Goal: Task Accomplishment & Management: Use online tool/utility

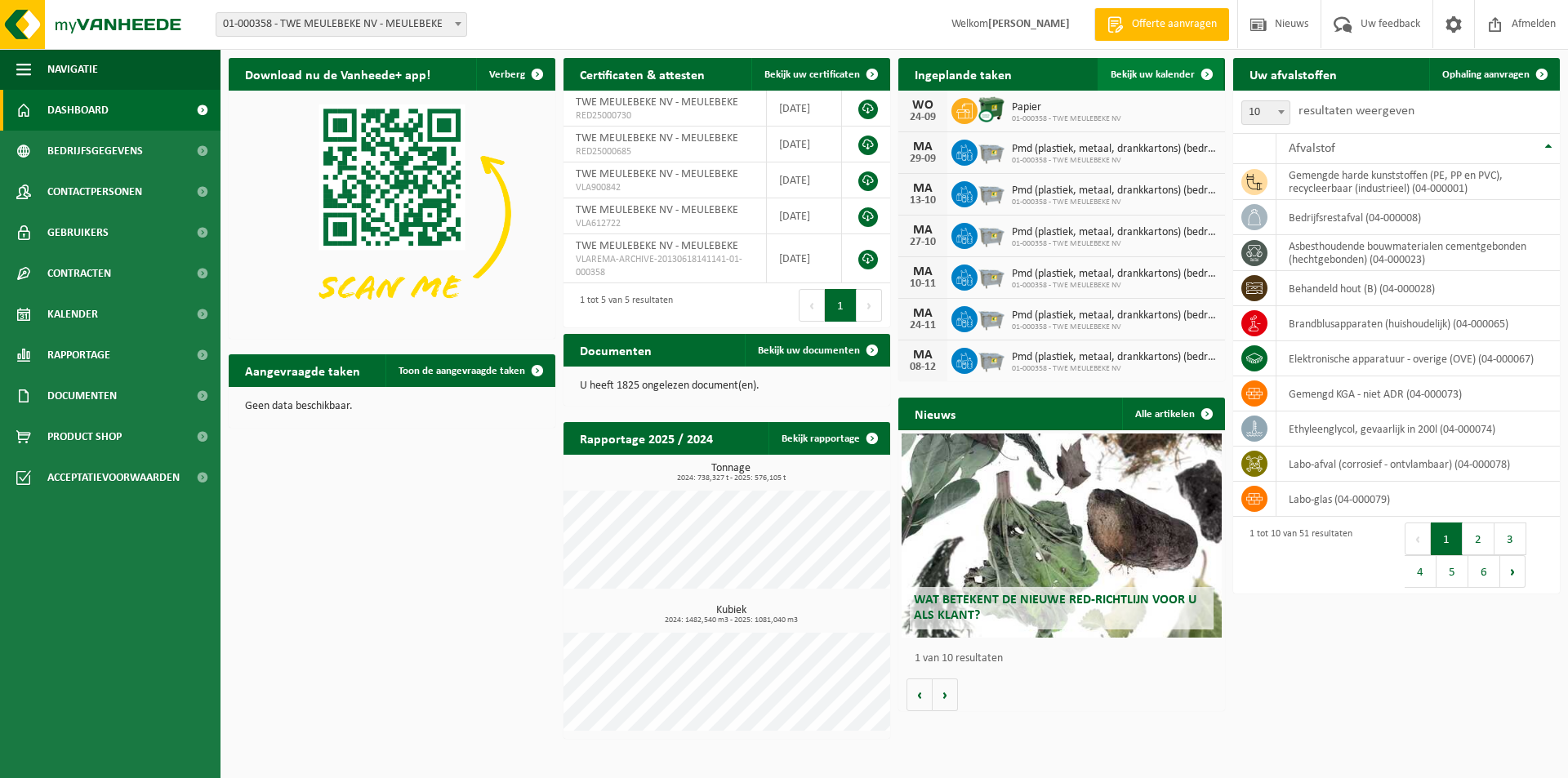
click at [1127, 77] on span "Bekijk uw kalender" at bounding box center [1153, 74] width 84 height 11
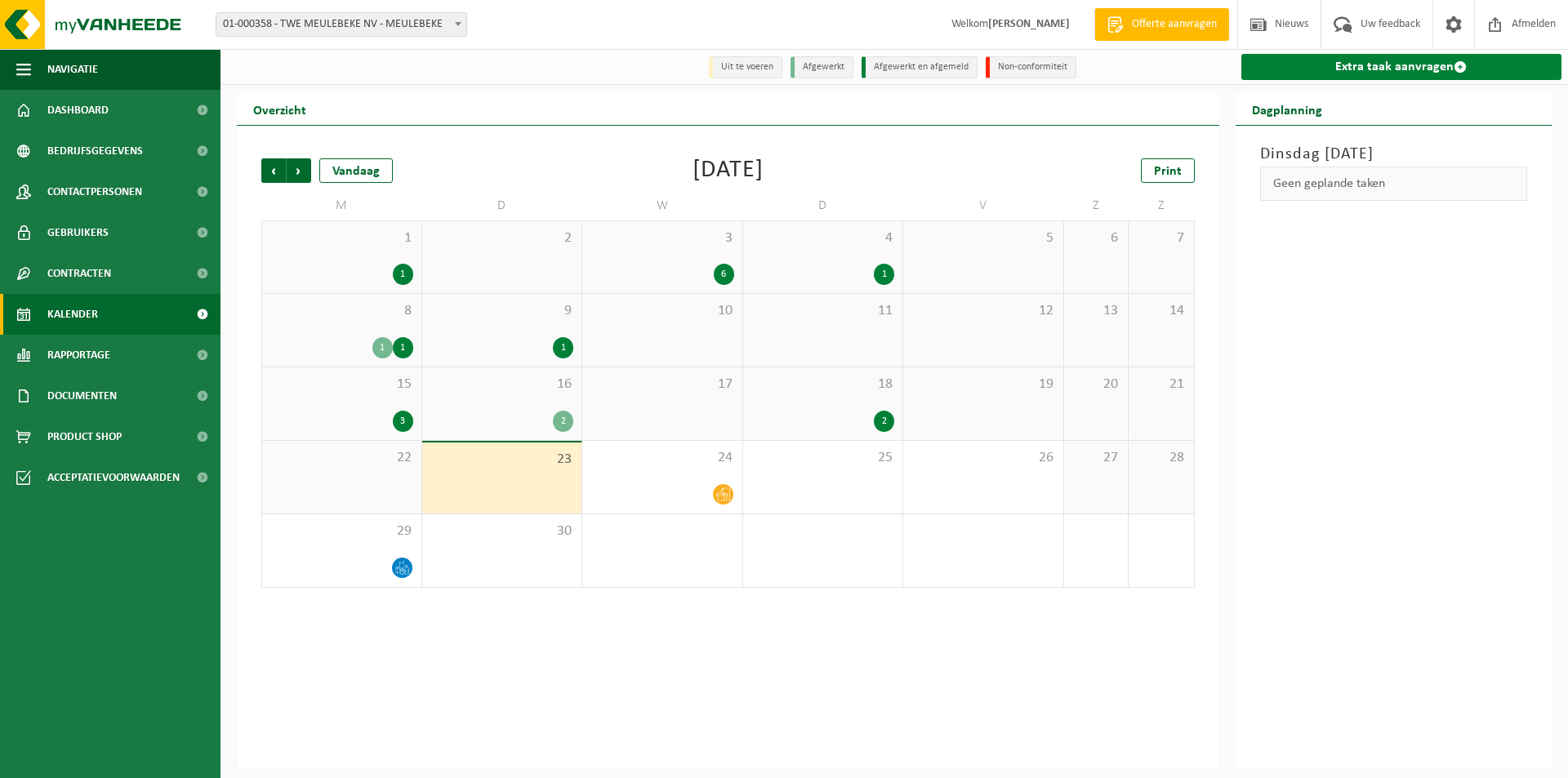
click at [1352, 72] on link "Extra taak aanvragen" at bounding box center [1402, 66] width 321 height 26
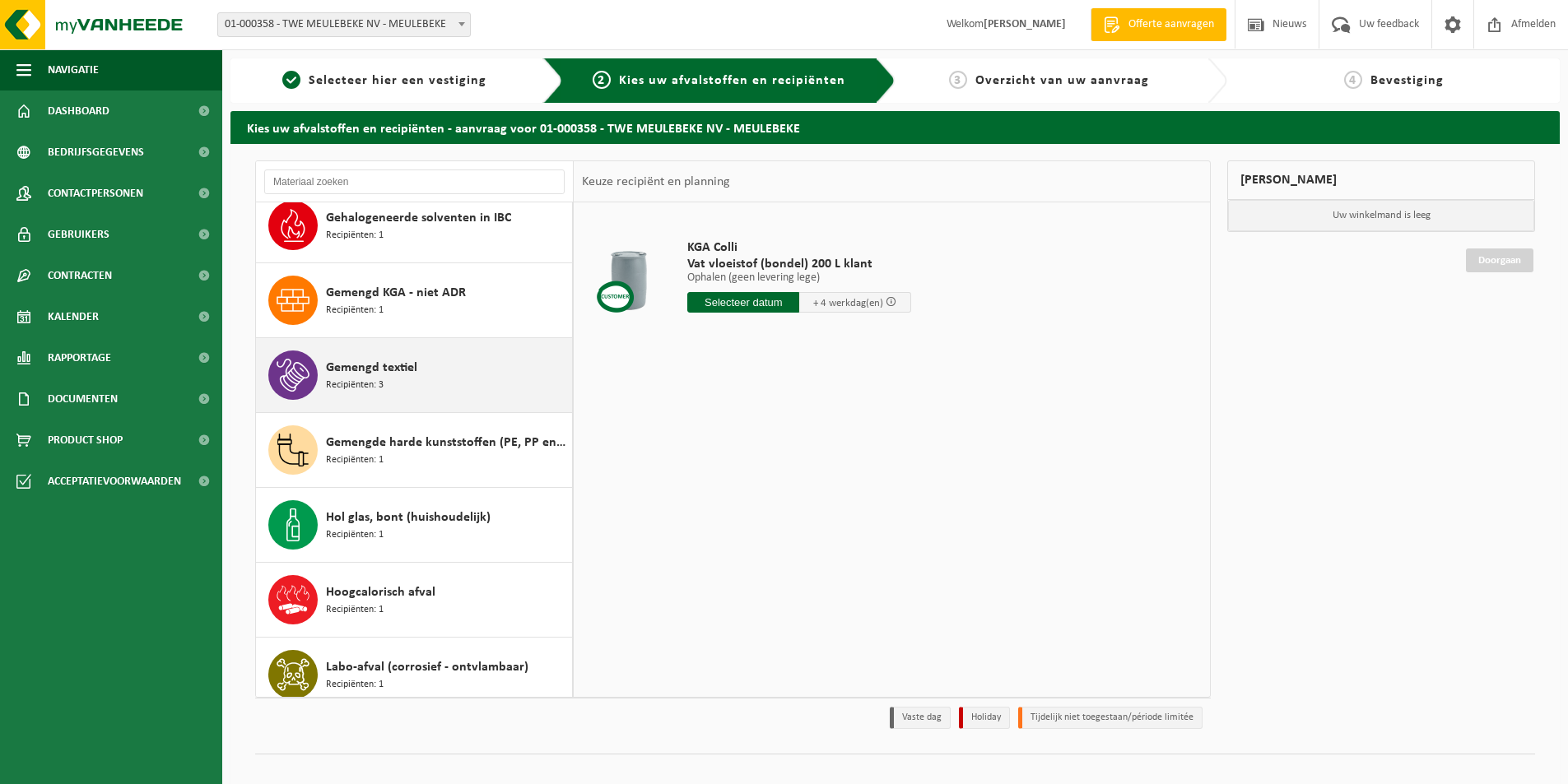
click at [337, 361] on span "Gemengd textiel" at bounding box center [372, 367] width 91 height 20
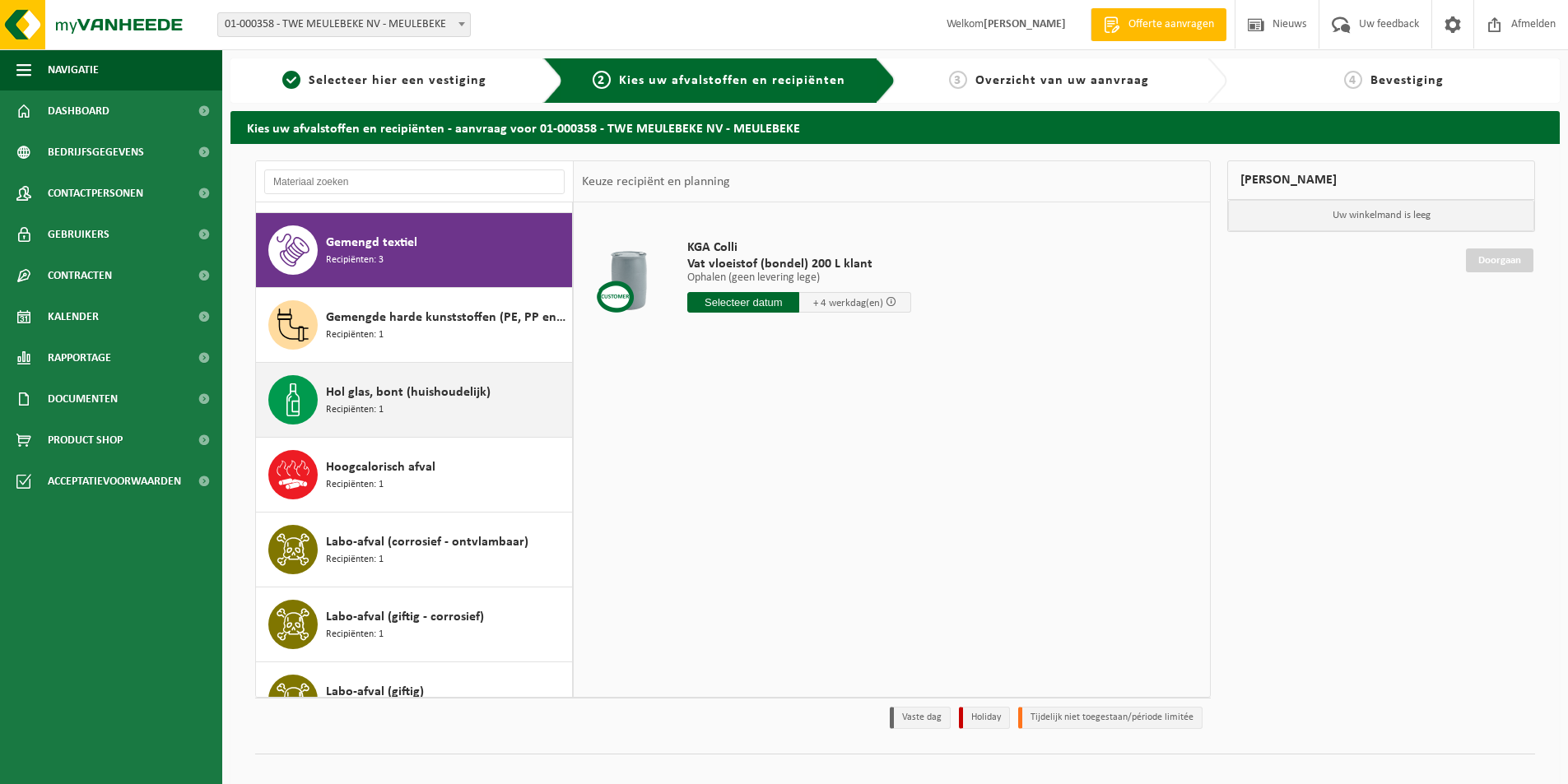
scroll to position [1123, 0]
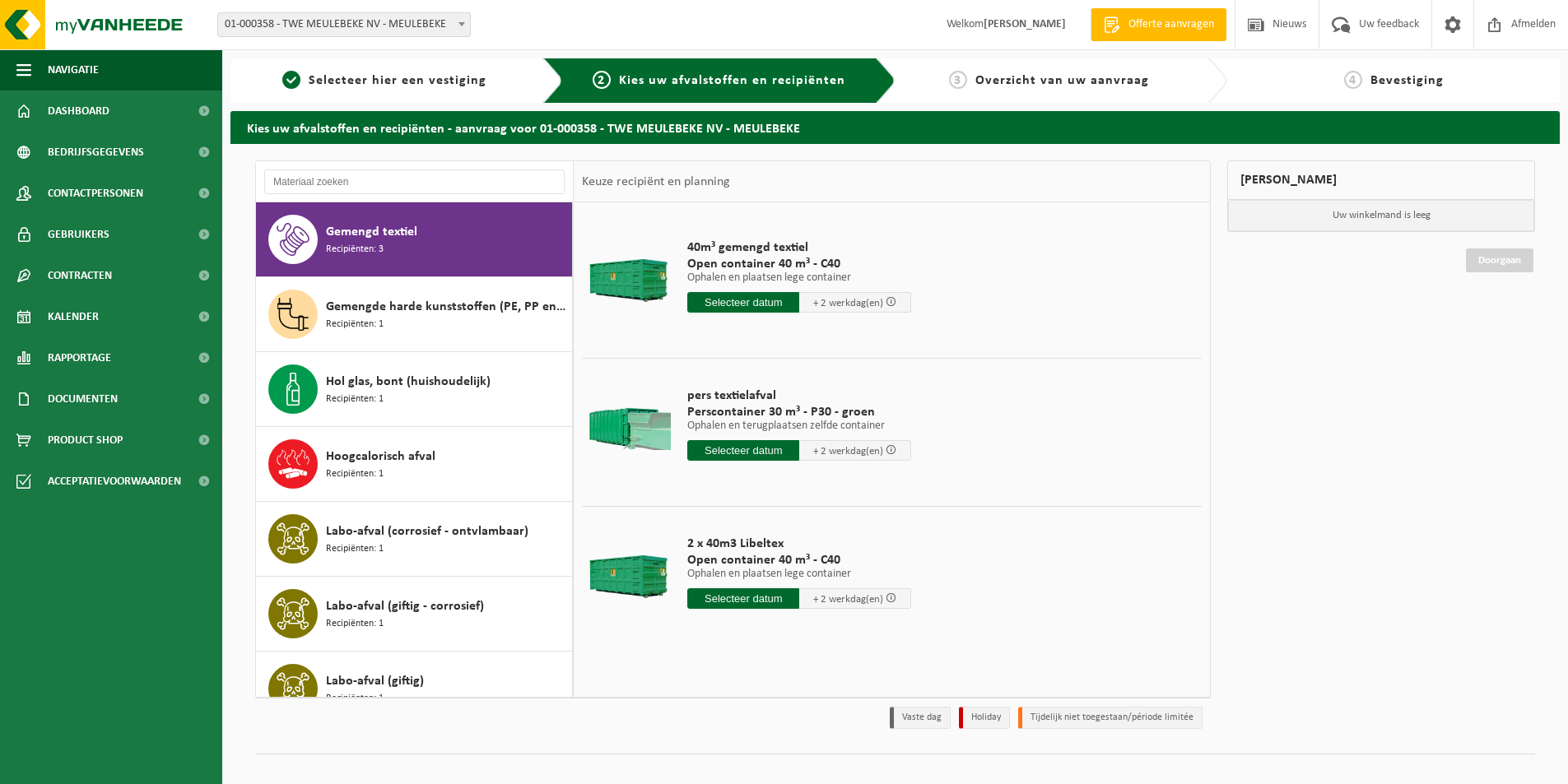
click at [725, 304] on input "text" at bounding box center [743, 302] width 112 height 20
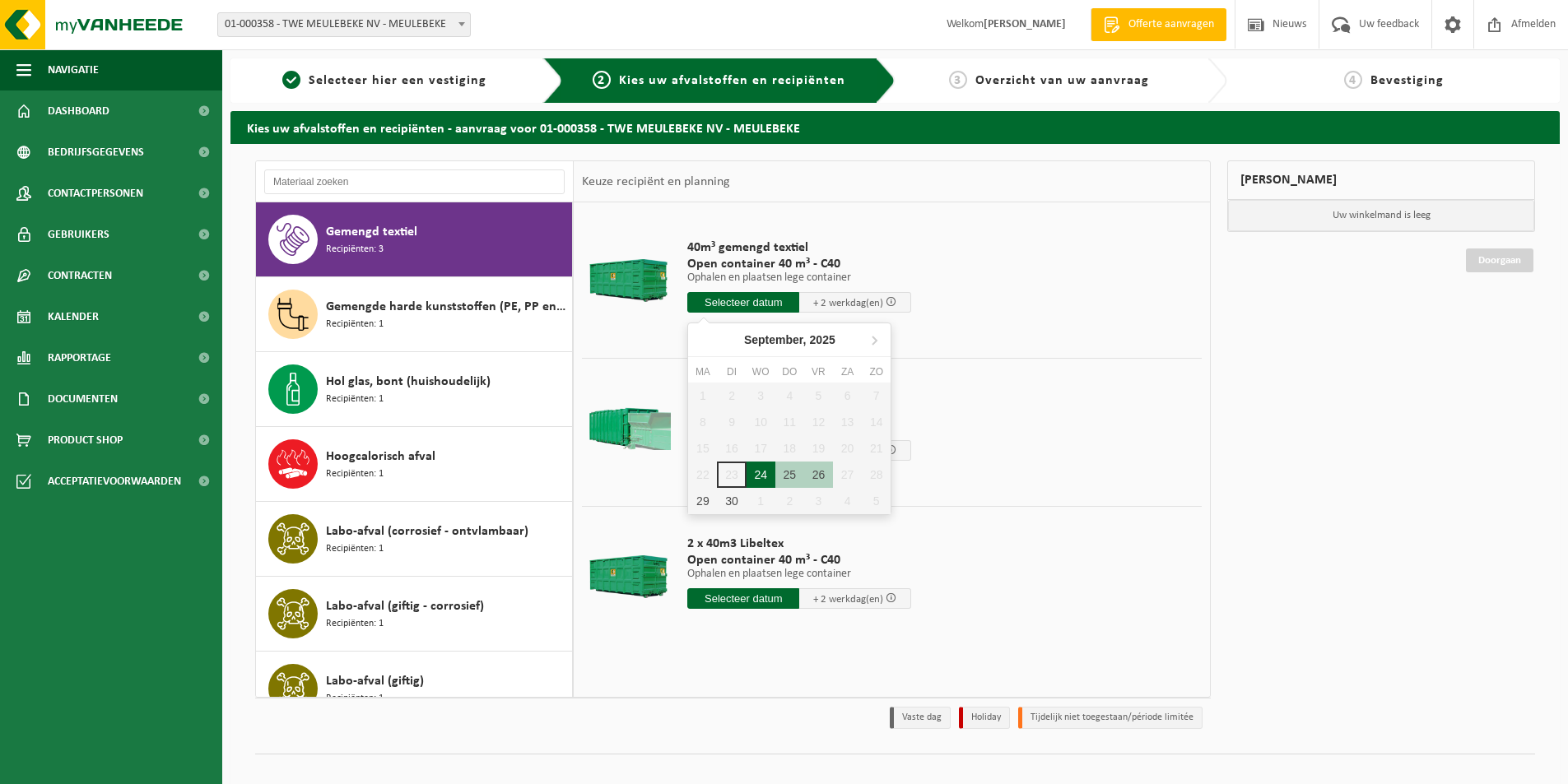
click at [759, 471] on div "24" at bounding box center [761, 474] width 29 height 26
type input "Van 2025-09-24"
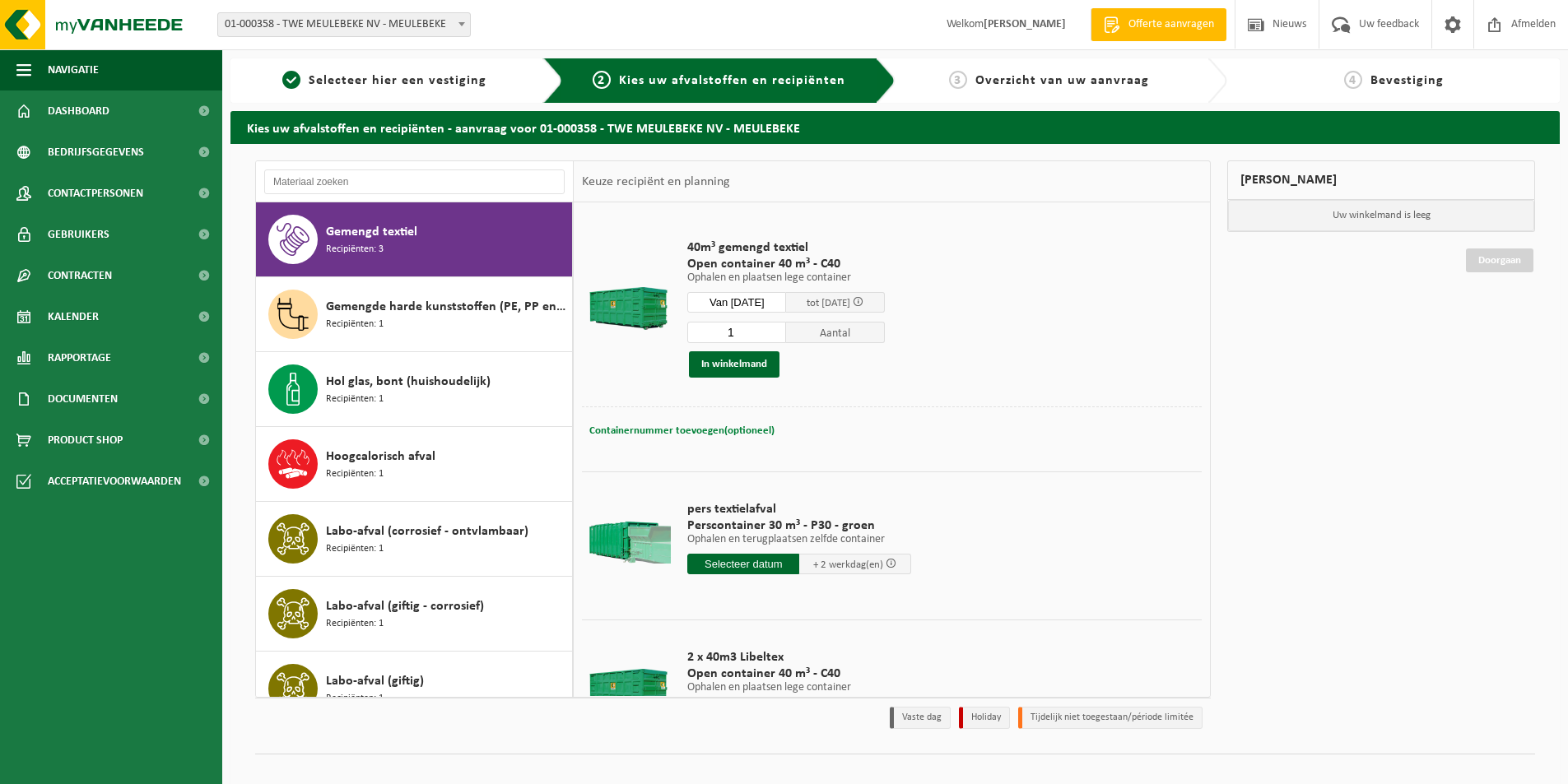
click at [690, 426] on span "Containernummer toevoegen(optioneel)" at bounding box center [681, 430] width 185 height 11
type input "Magazijn 6"
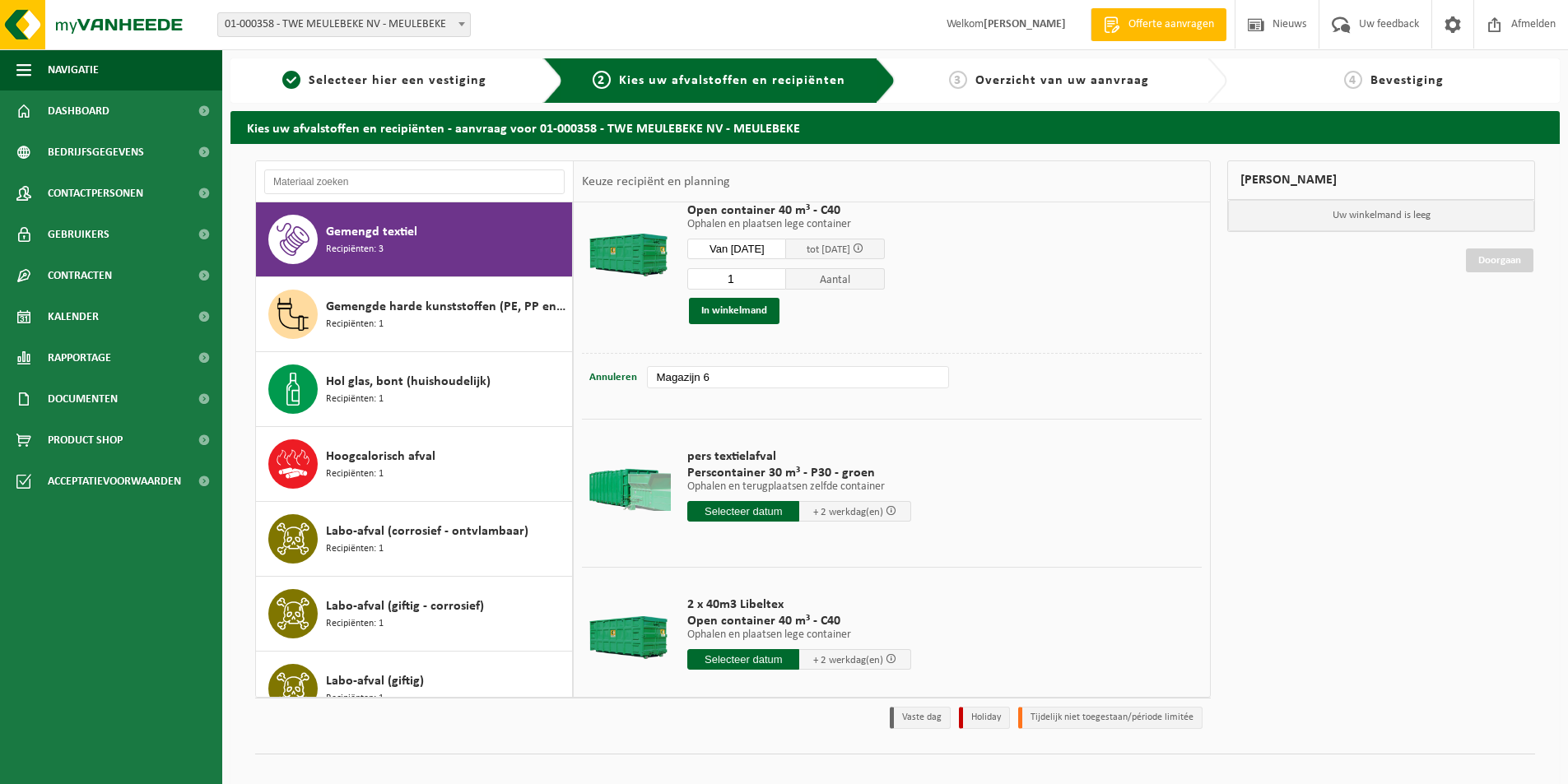
scroll to position [80, 0]
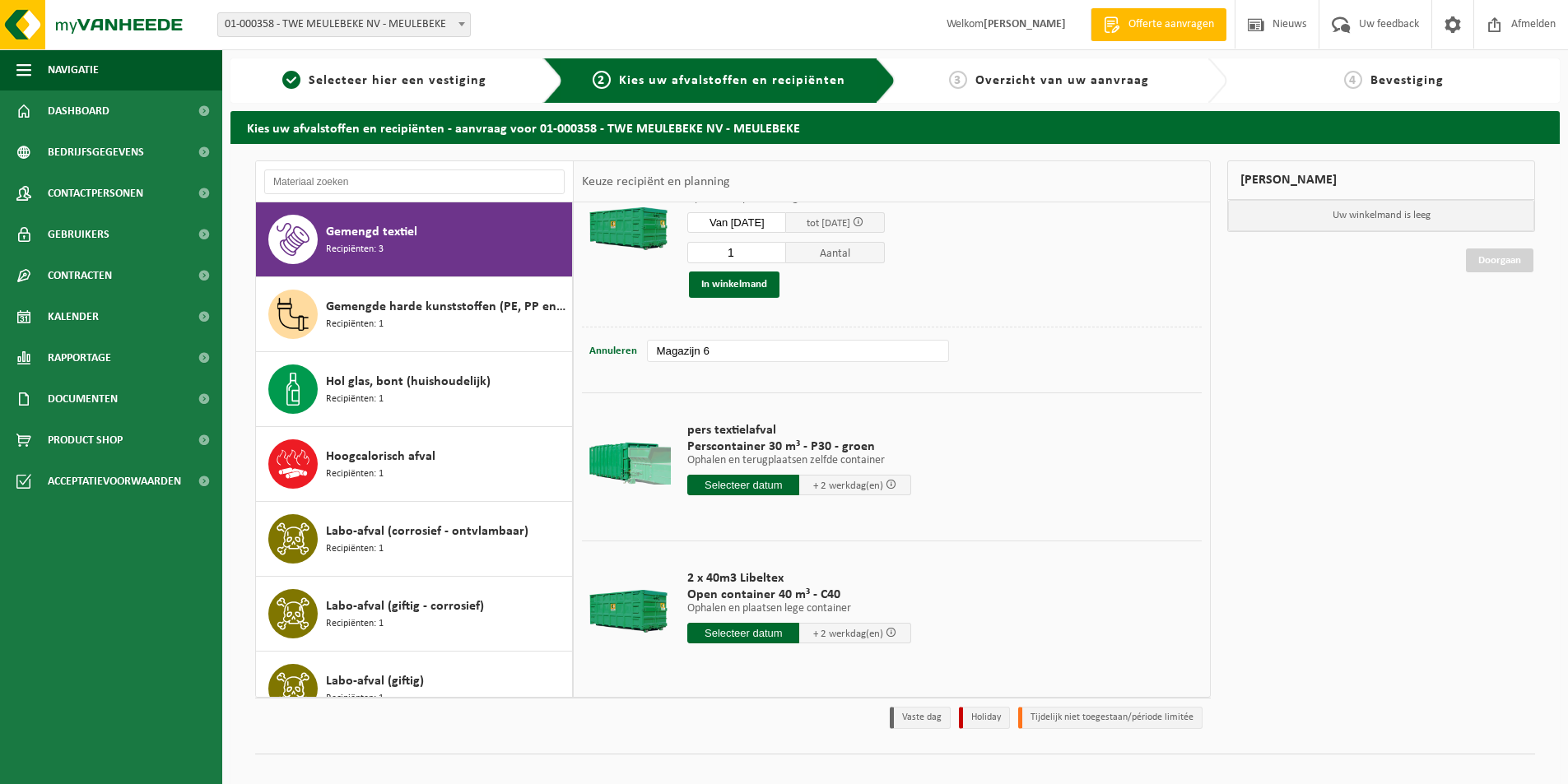
click at [719, 483] on input "text" at bounding box center [743, 485] width 112 height 20
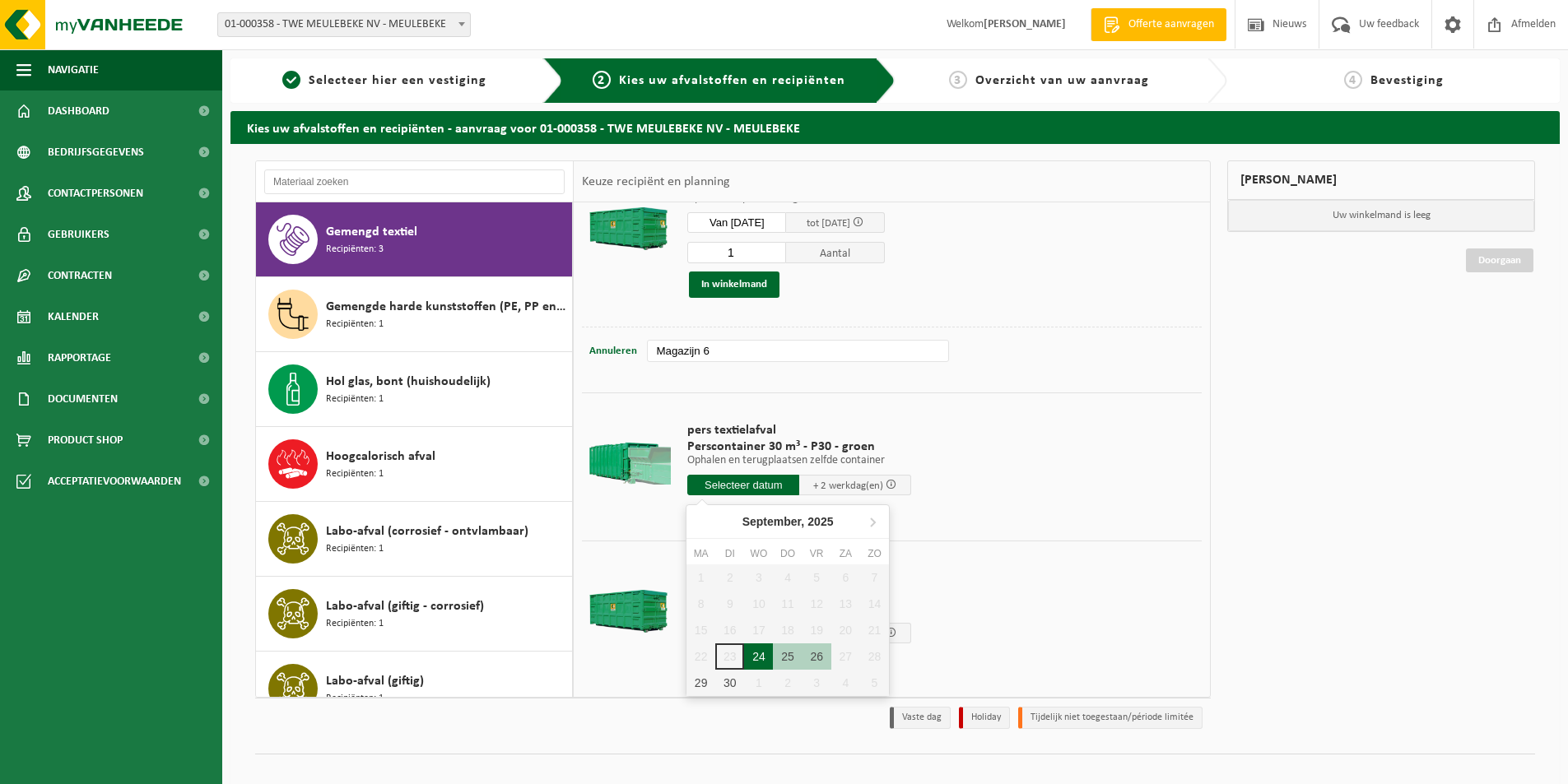
click at [765, 655] on div "24" at bounding box center [758, 656] width 29 height 26
type input "Van 2025-09-24"
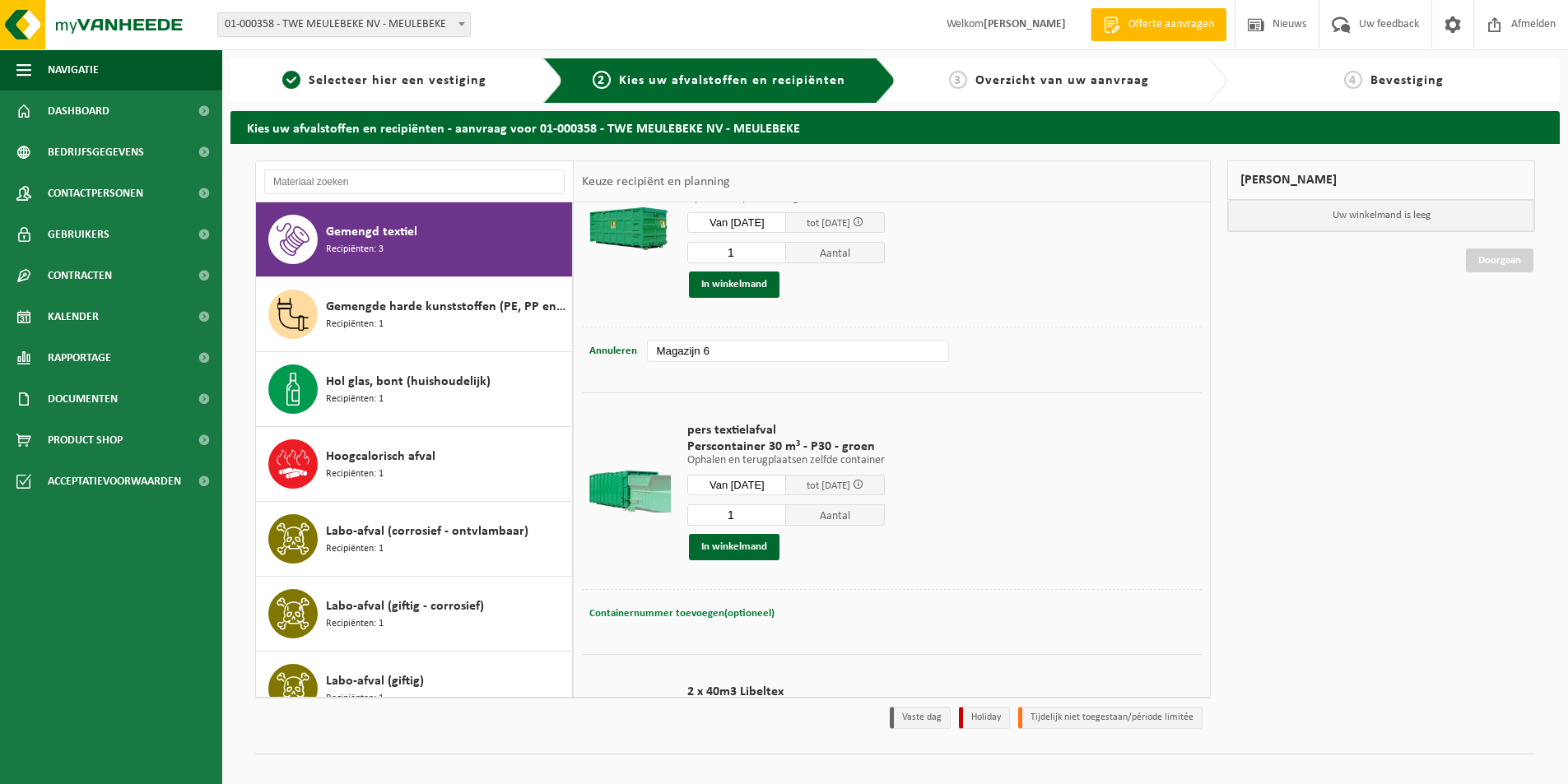
click at [710, 608] on span "Containernummer toevoegen(optioneel)" at bounding box center [681, 613] width 185 height 11
type input "STP346"
click at [727, 546] on button "In winkelmand" at bounding box center [734, 546] width 90 height 26
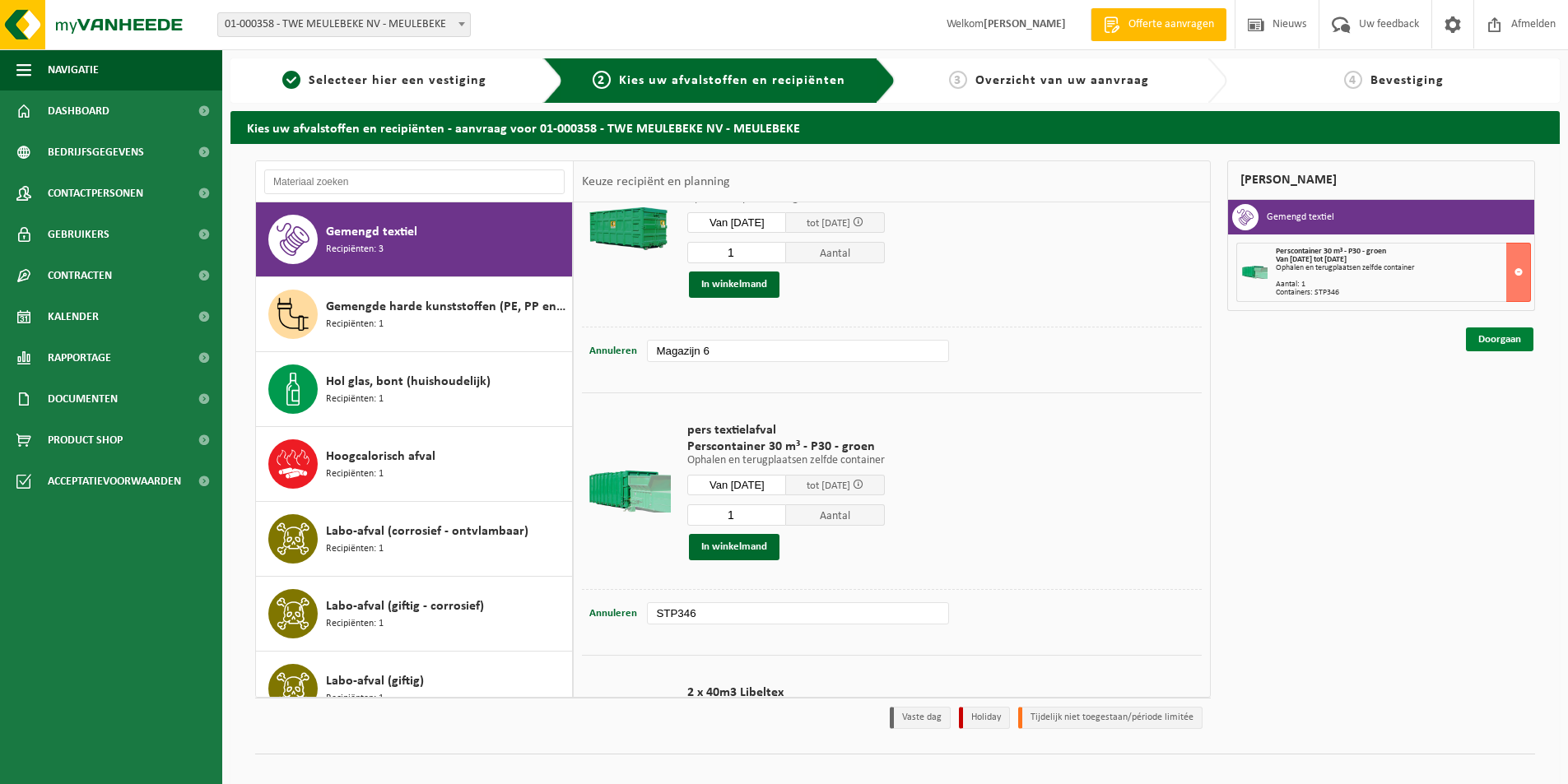
click at [1490, 332] on link "Doorgaan" at bounding box center [1500, 339] width 67 height 24
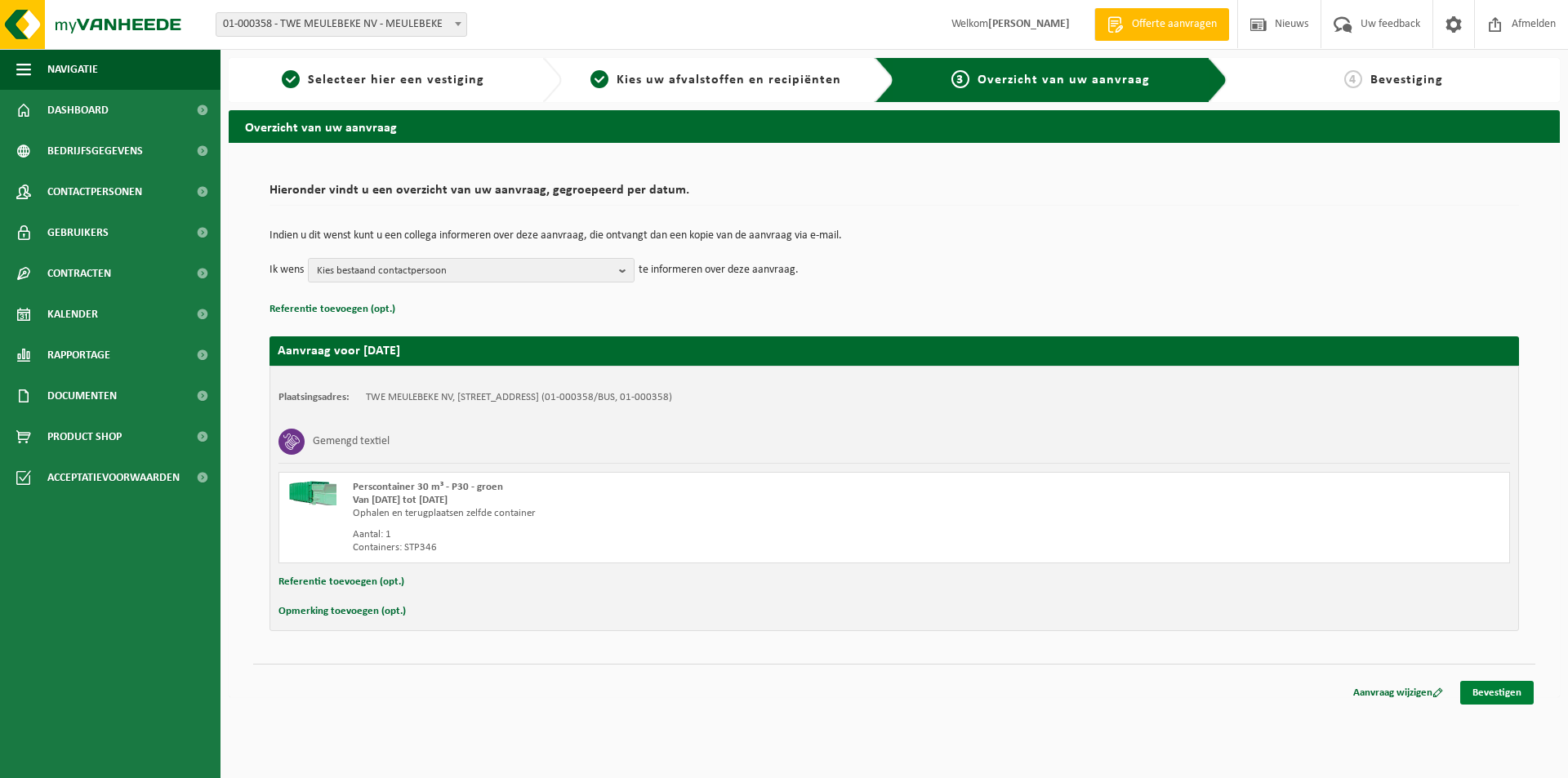
click at [1481, 688] on link "Bevestigen" at bounding box center [1496, 692] width 74 height 24
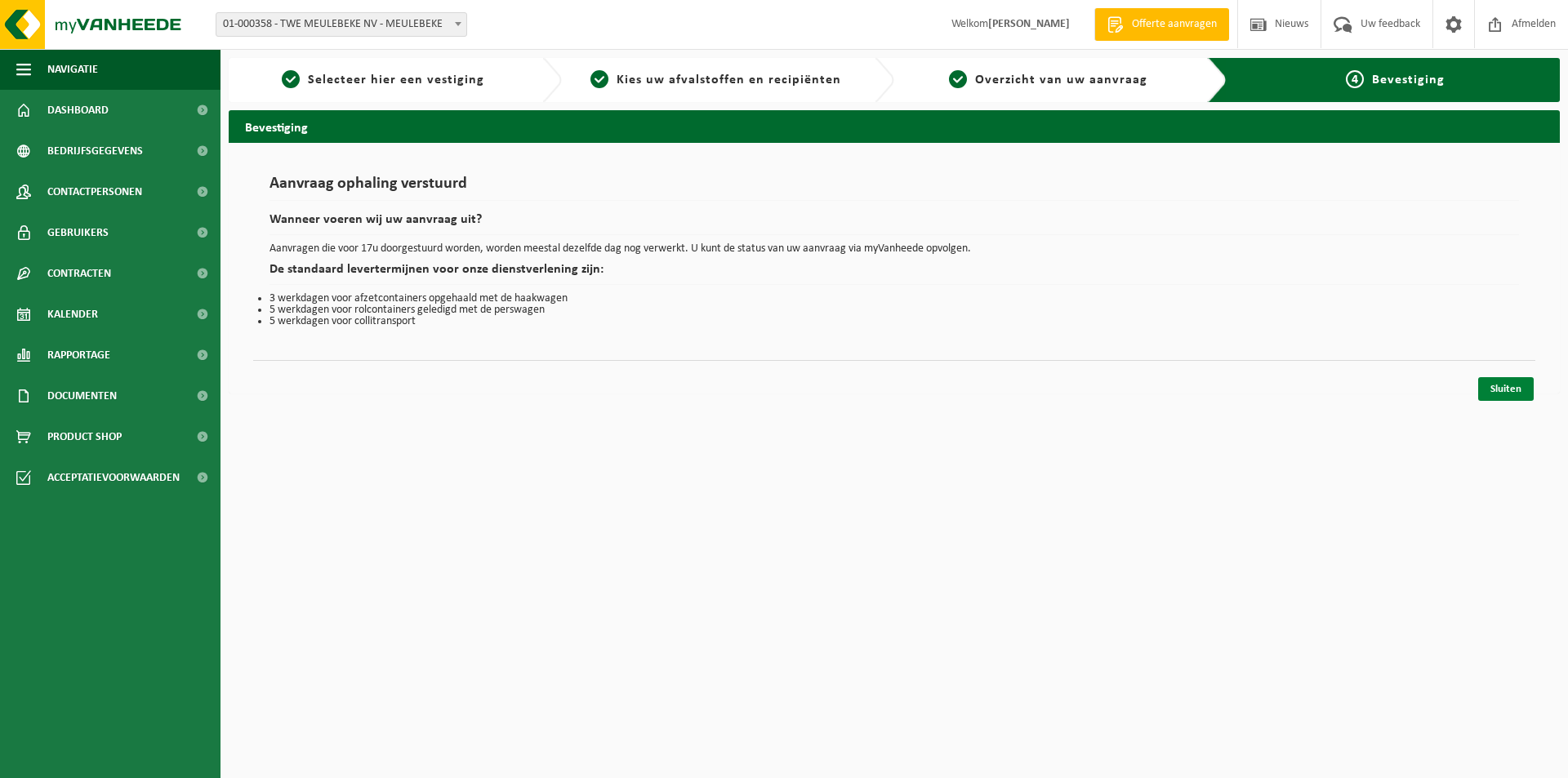
click at [1496, 389] on link "Sluiten" at bounding box center [1506, 389] width 55 height 24
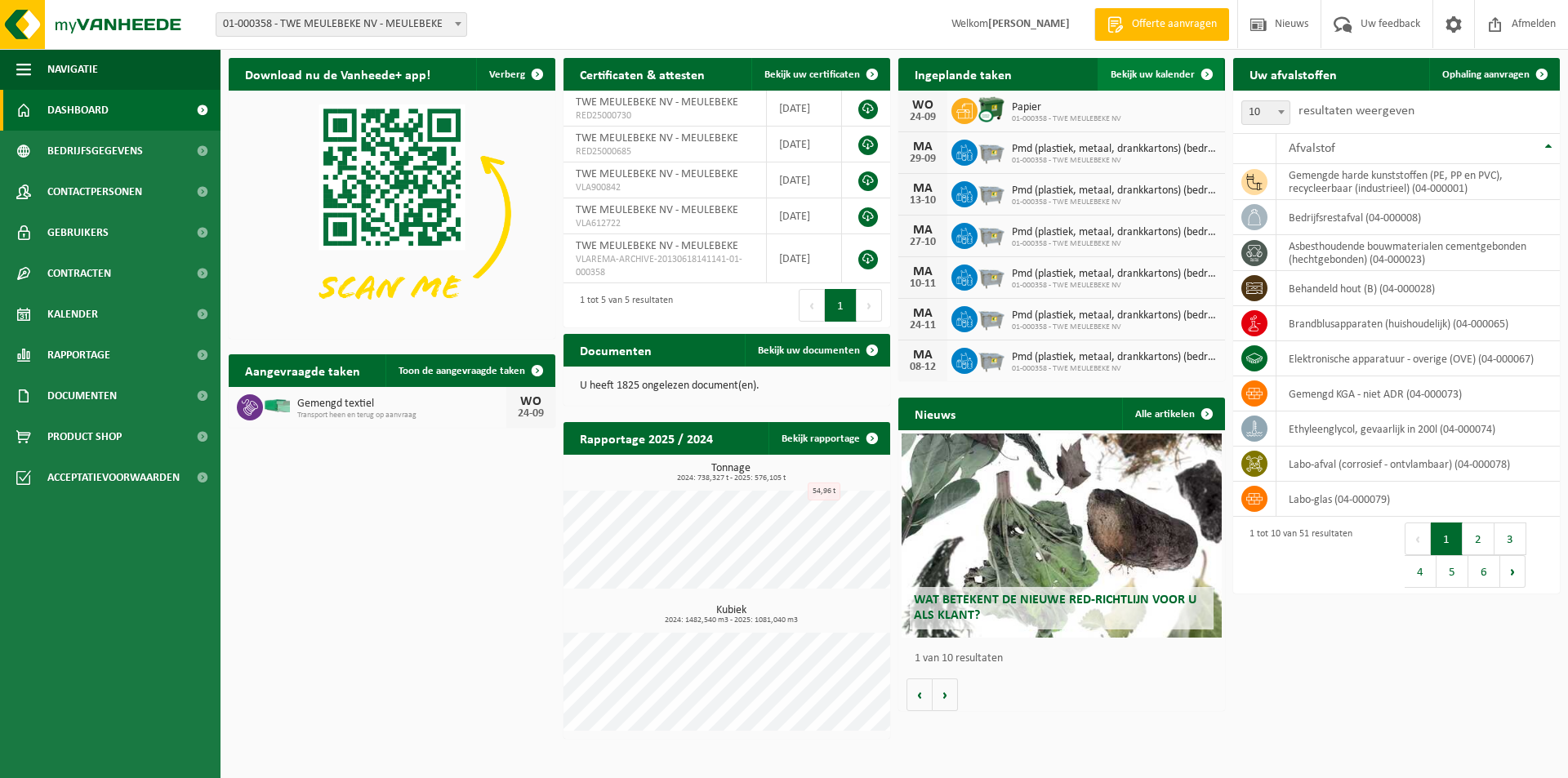
click at [1161, 76] on span "Bekijk uw kalender" at bounding box center [1153, 74] width 84 height 11
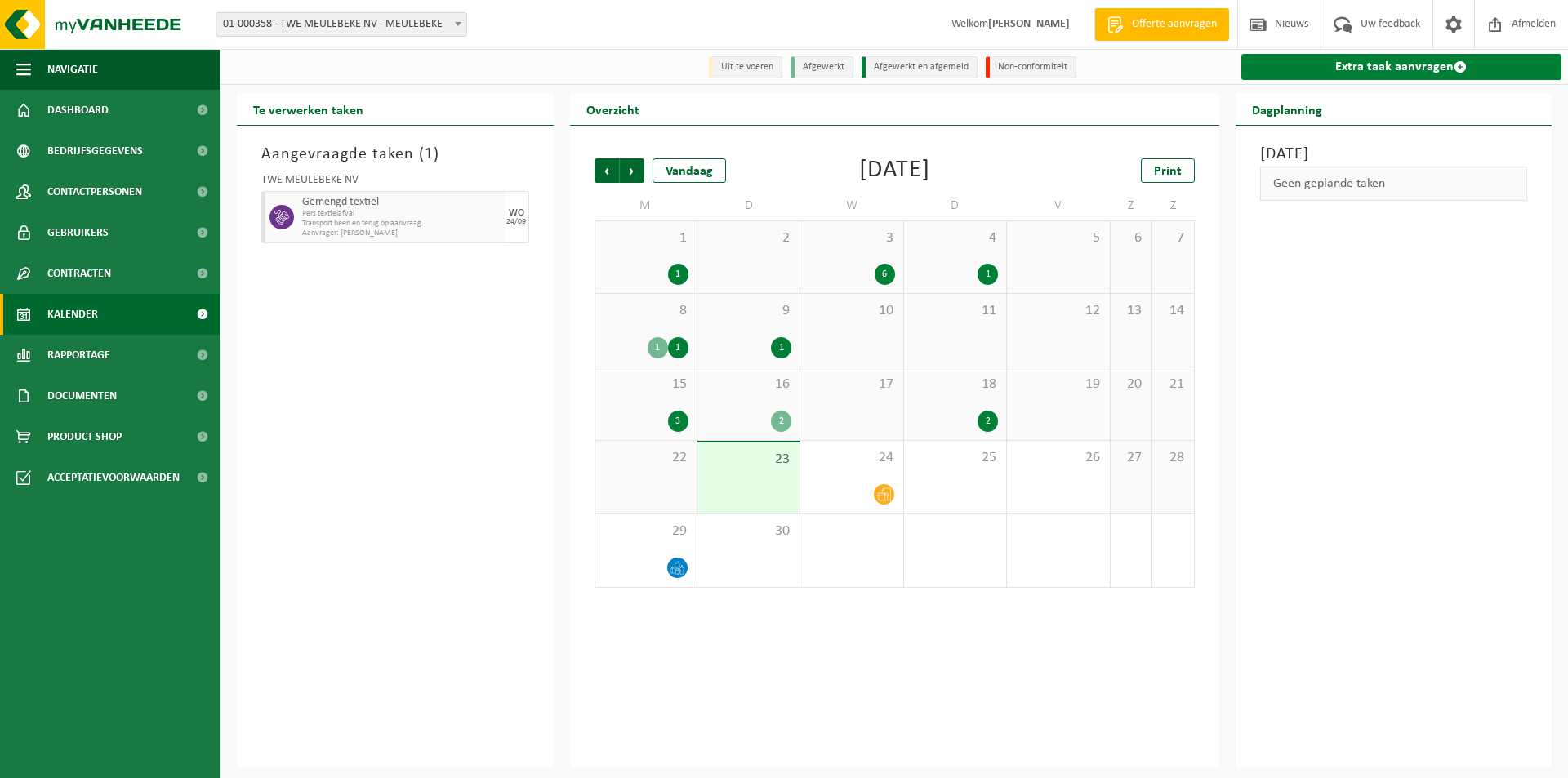
drag, startPoint x: 1510, startPoint y: 26, endPoint x: 1478, endPoint y: 59, distance: 46.0
click at [1508, 28] on span "Afmelden" at bounding box center [1534, 24] width 53 height 48
